Goal: Transaction & Acquisition: Purchase product/service

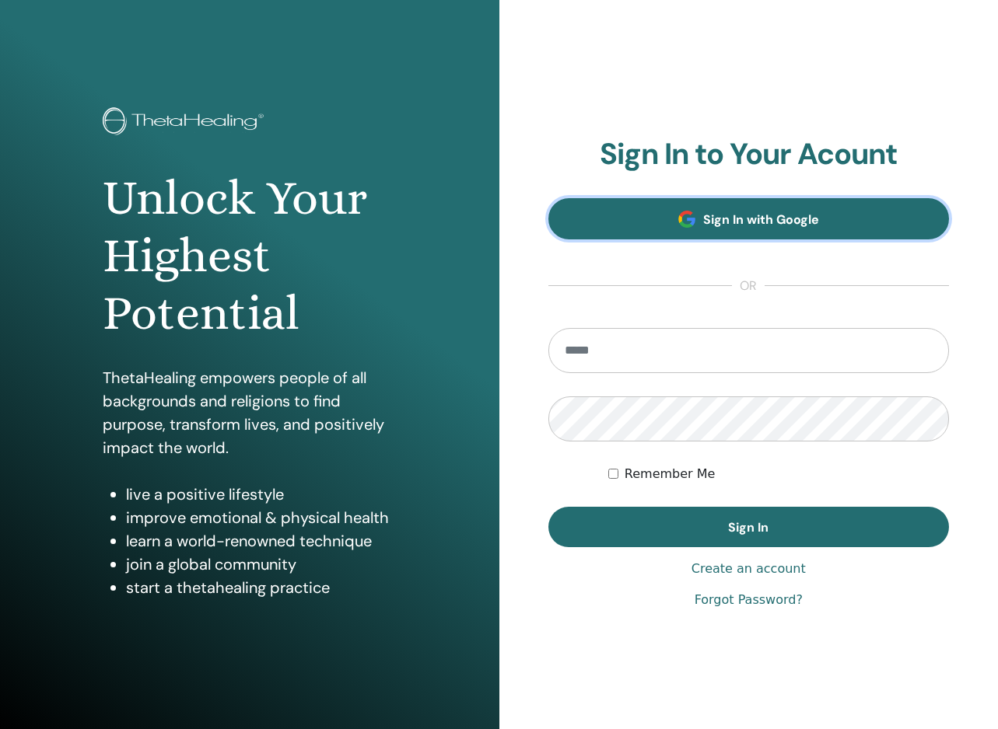
click at [697, 221] on link "Sign In with Google" at bounding box center [748, 218] width 401 height 41
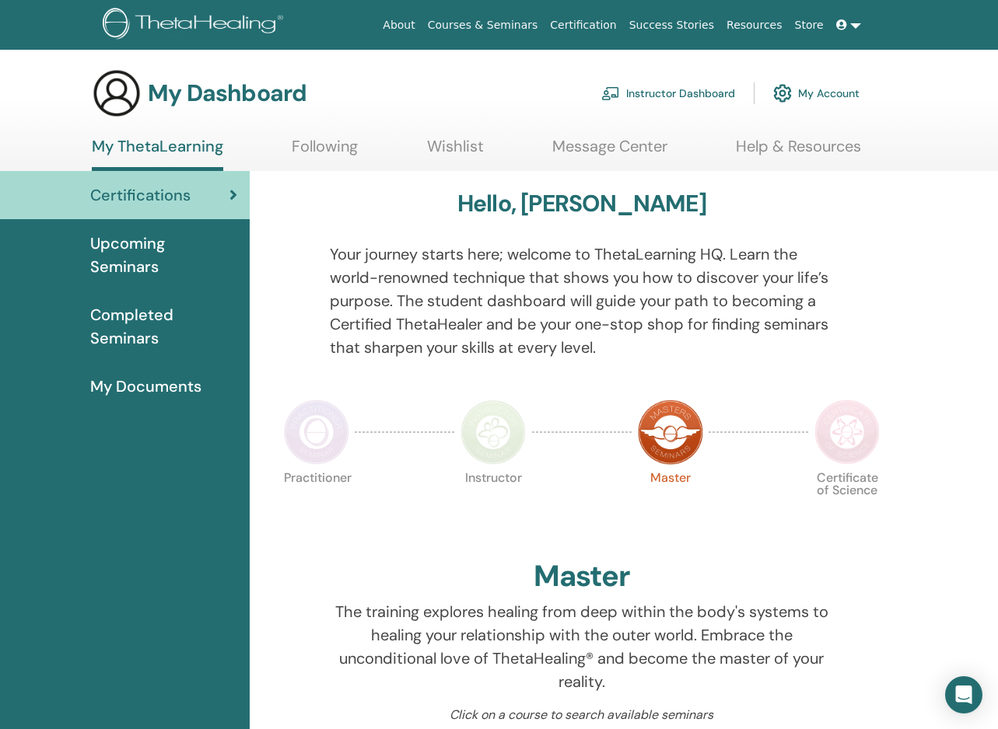
click at [659, 89] on link "Instructor Dashboard" at bounding box center [668, 93] width 134 height 34
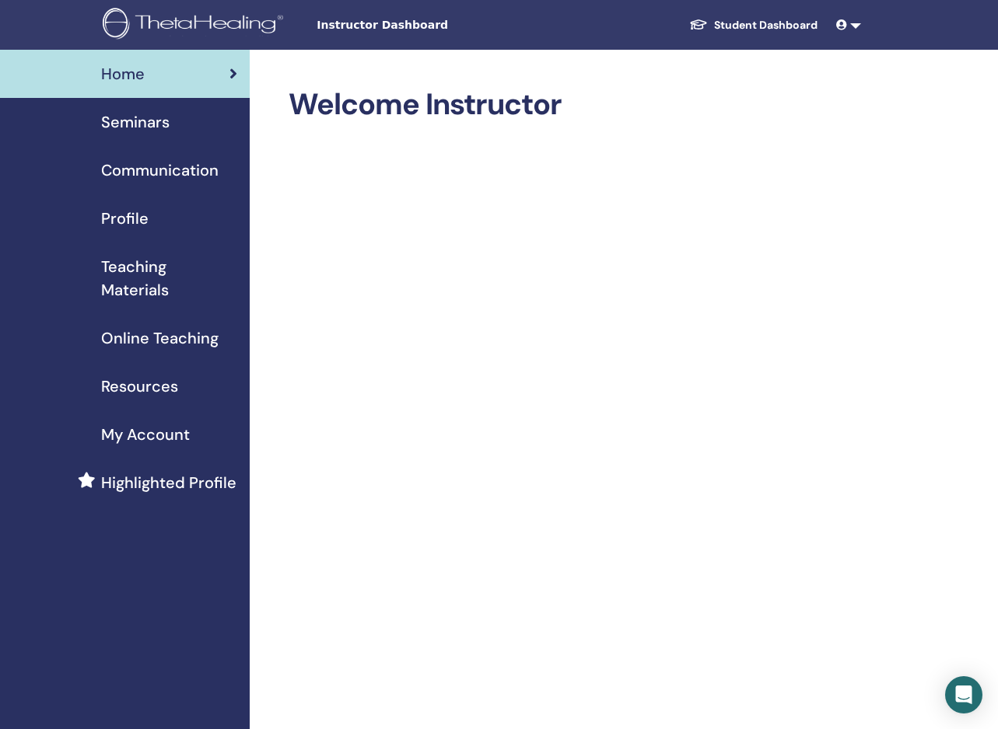
click at [152, 380] on span "Resources" at bounding box center [139, 386] width 77 height 23
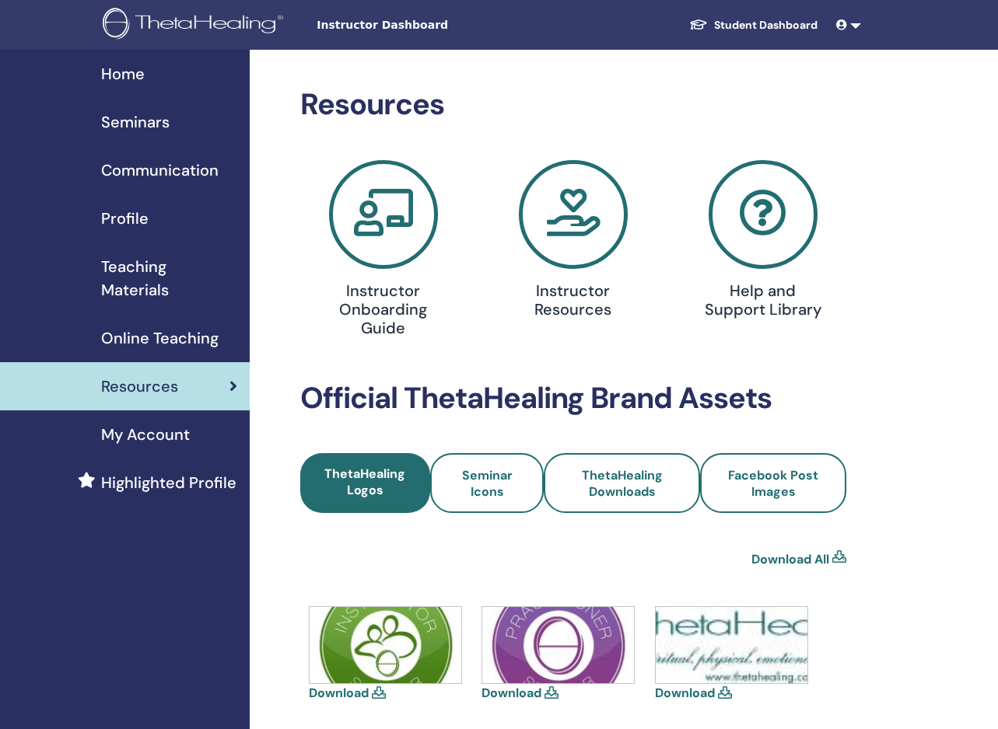
click at [153, 339] on span "Online Teaching" at bounding box center [159, 338] width 117 height 23
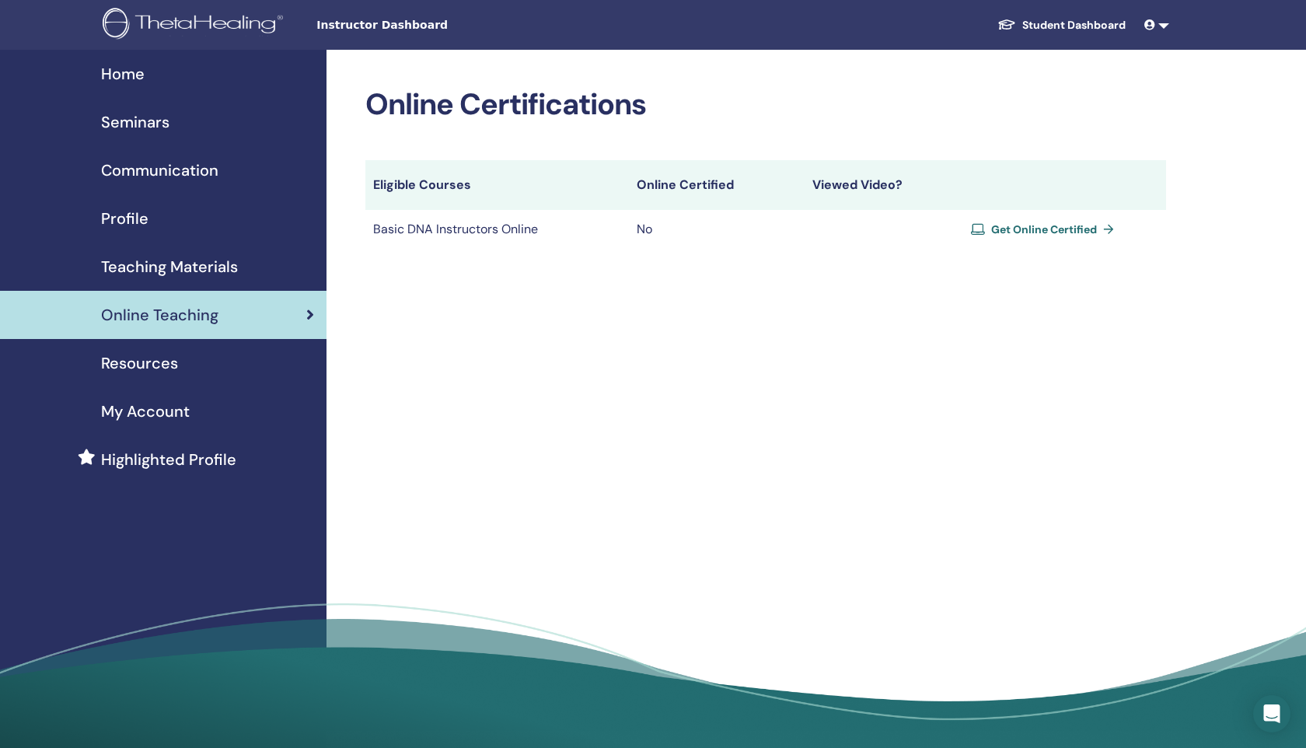
click at [997, 227] on span "Get Online Certified" at bounding box center [1044, 229] width 106 height 14
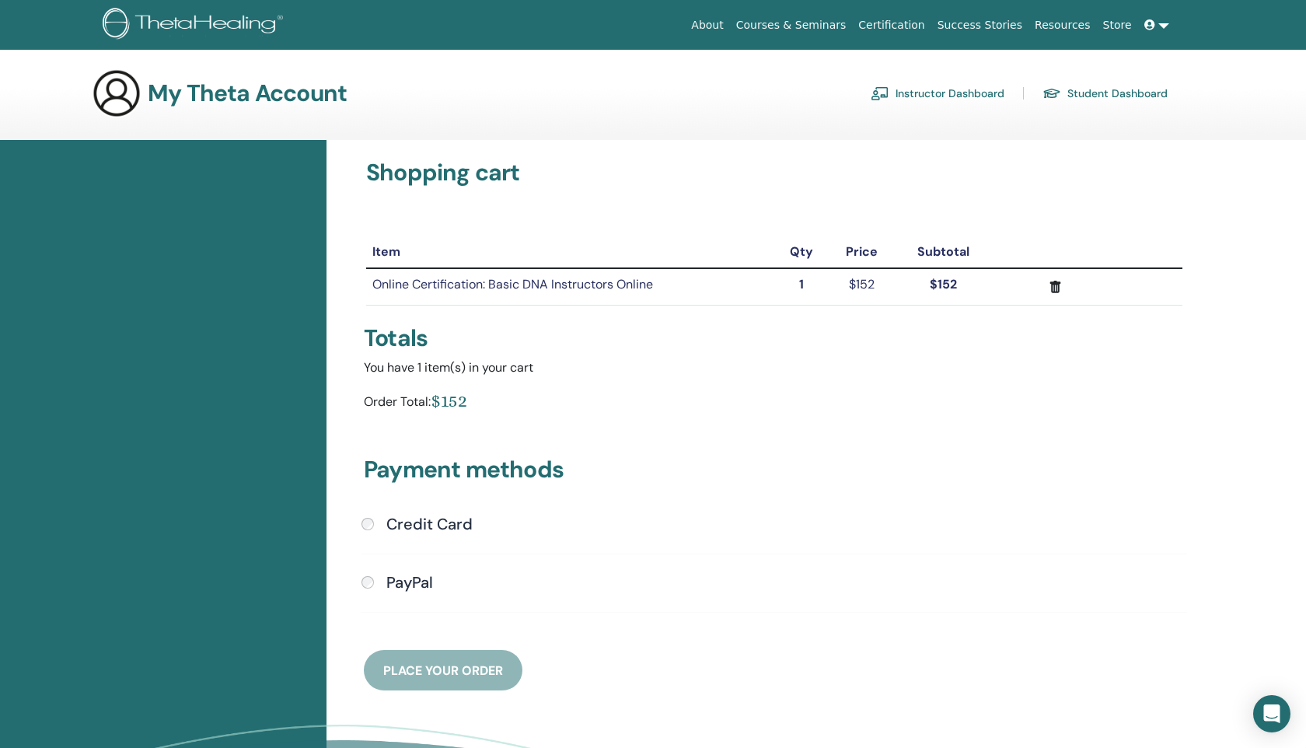
click at [423, 528] on h4 "Credit Card" at bounding box center [429, 524] width 86 height 19
click at [421, 680] on div "Payment methods Credit Card Submit PayPal" at bounding box center [775, 555] width 840 height 274
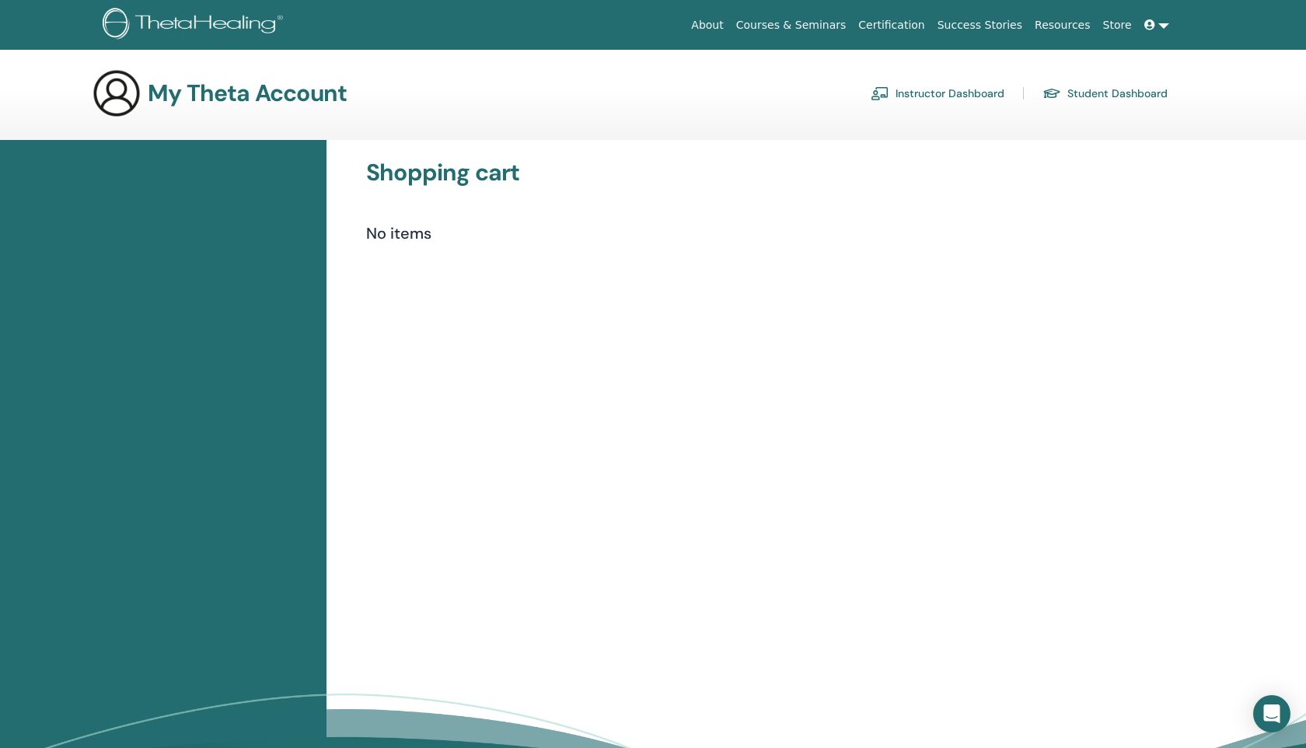
click at [957, 96] on link "Instructor Dashboard" at bounding box center [938, 93] width 134 height 25
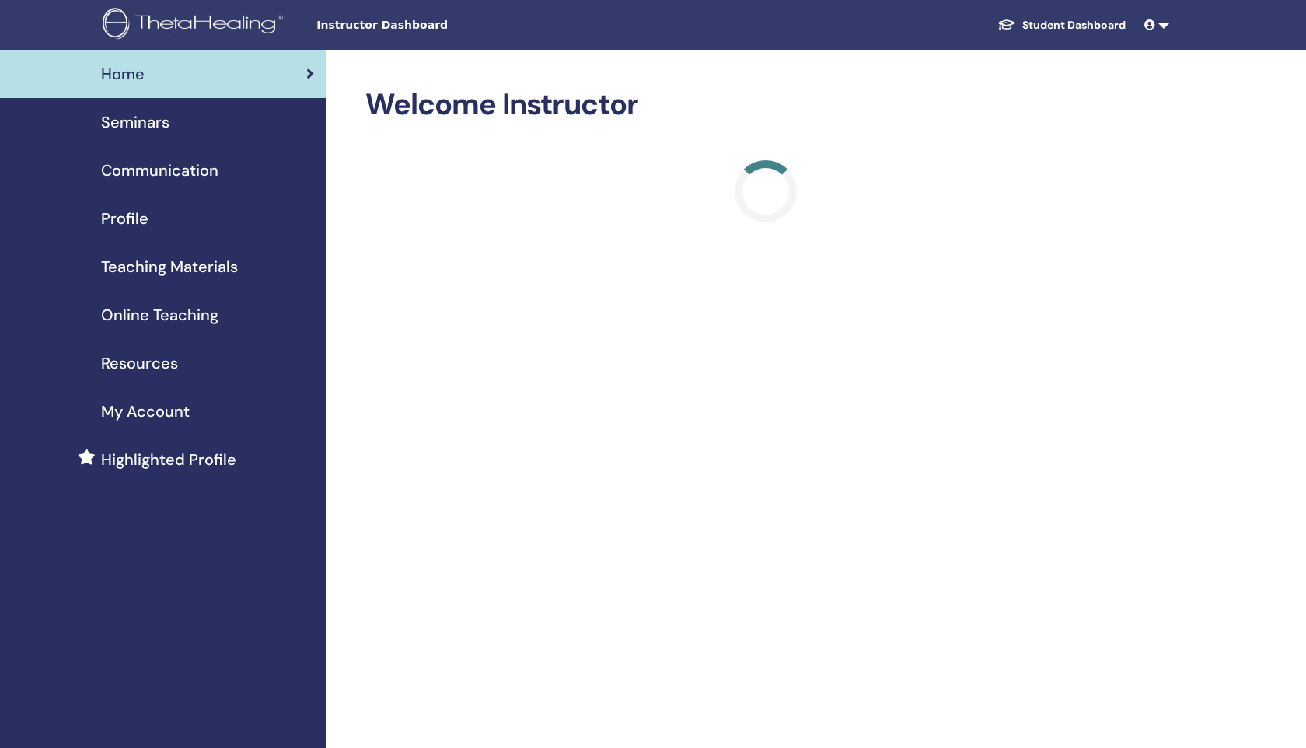
click at [159, 317] on span "Online Teaching" at bounding box center [159, 314] width 117 height 23
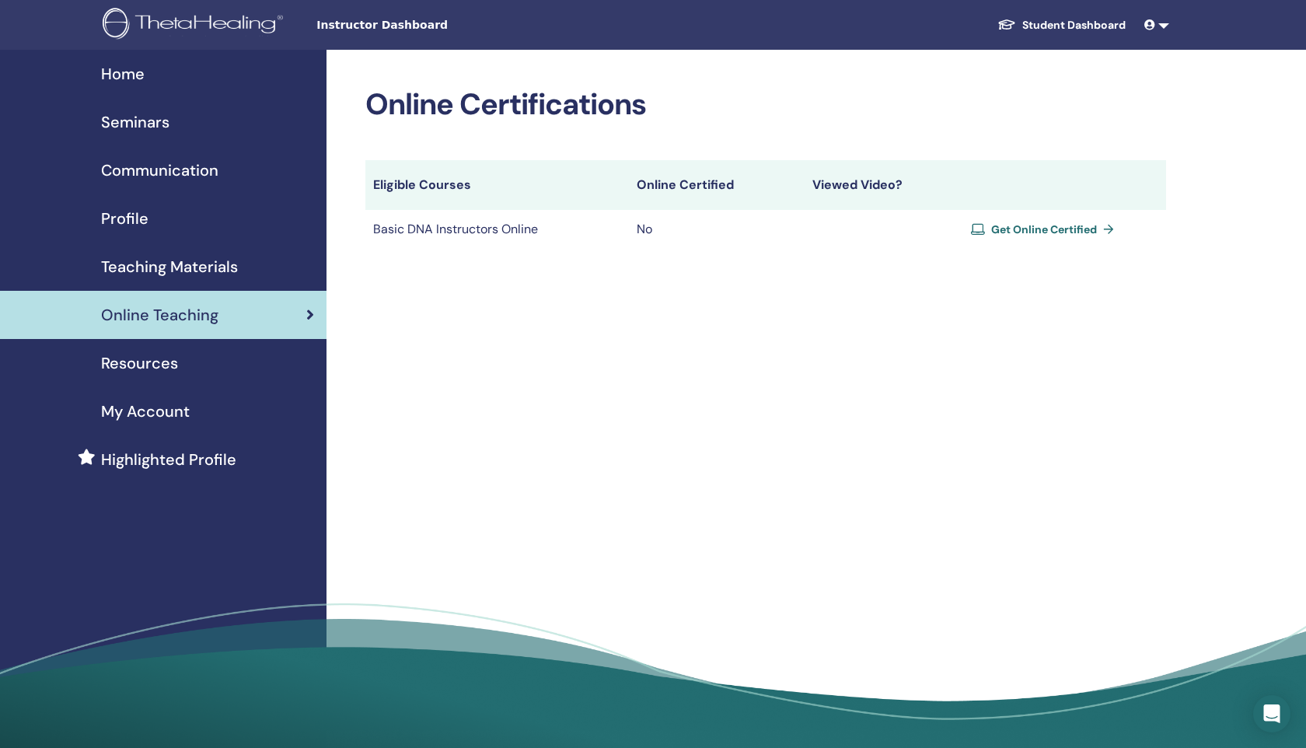
click at [1092, 227] on span "Get Online Certified" at bounding box center [1044, 229] width 106 height 14
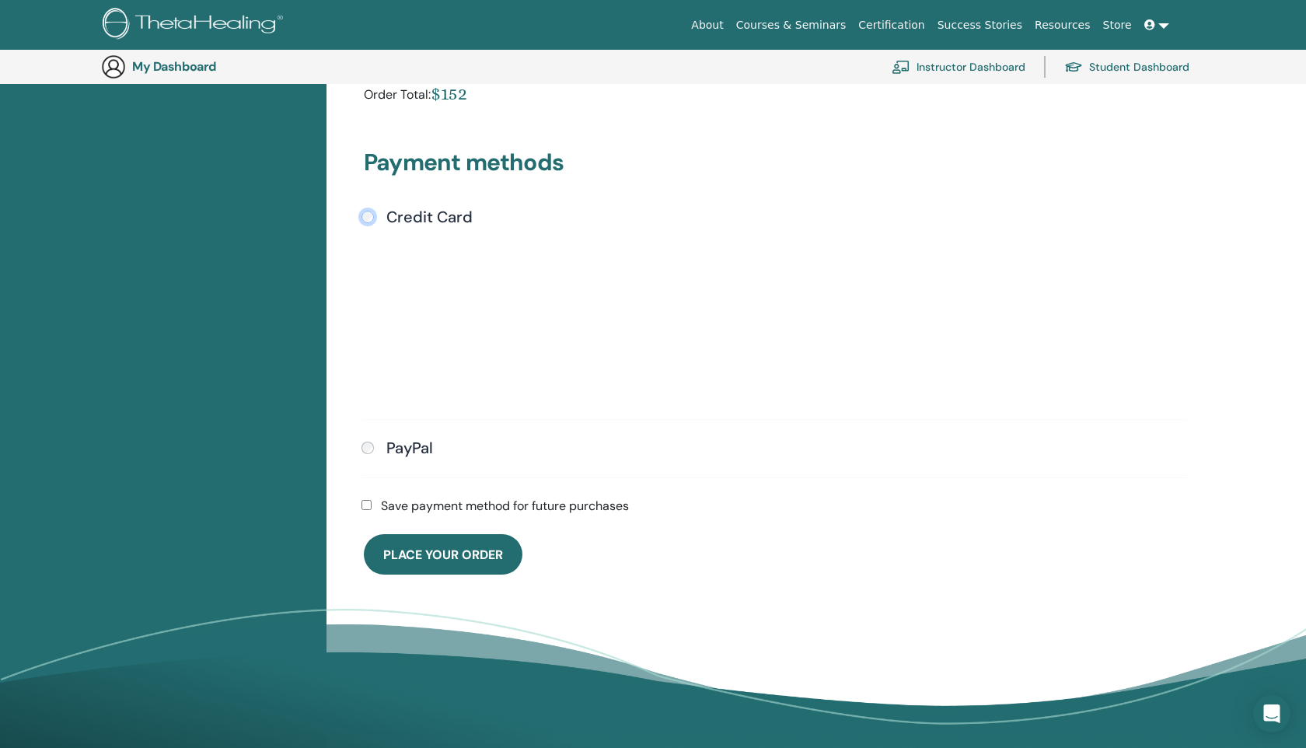
scroll to position [333, 0]
